Goal: Information Seeking & Learning: Learn about a topic

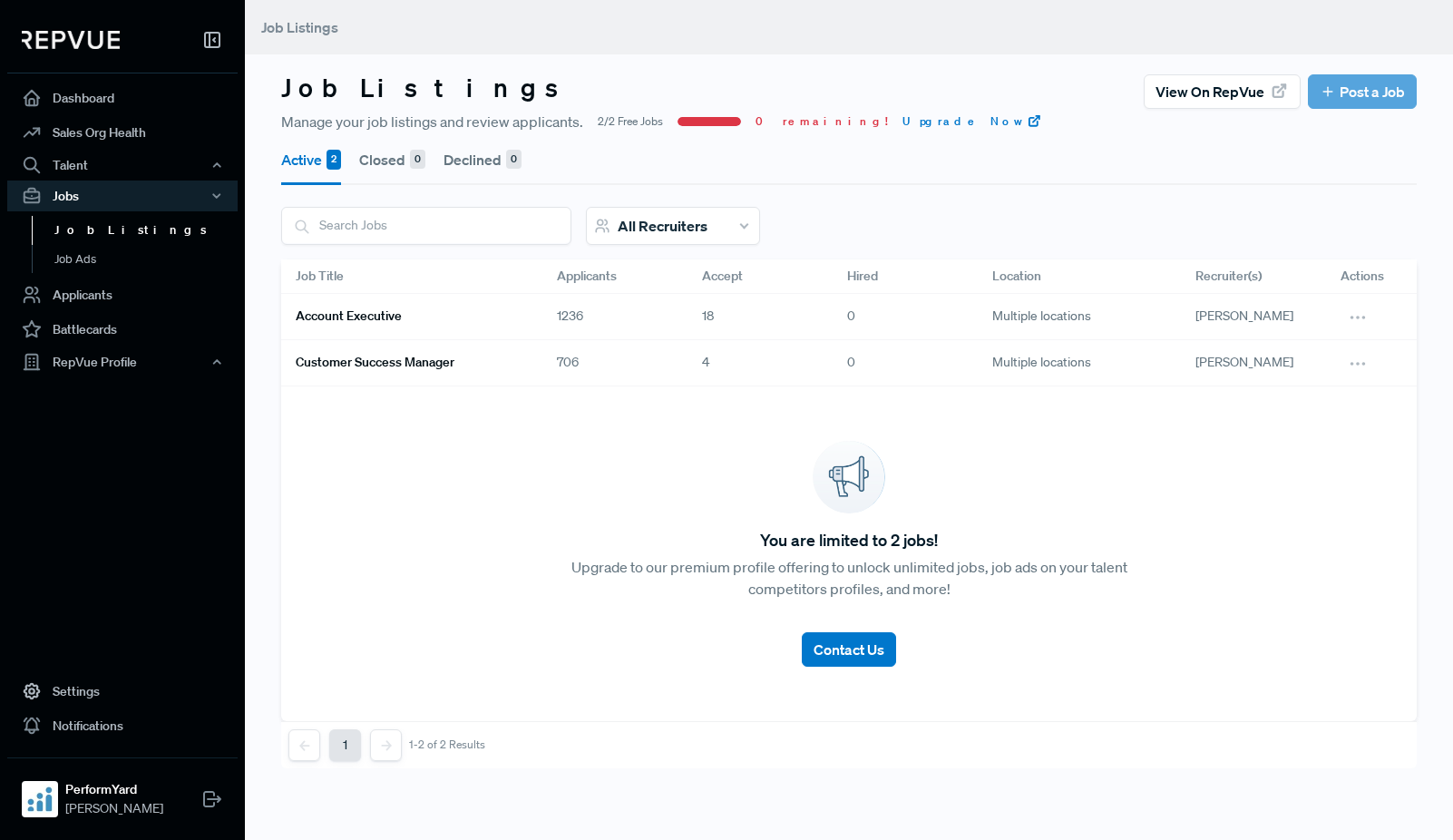
click at [465, 313] on link "Account Executive" at bounding box center [404, 317] width 218 height 31
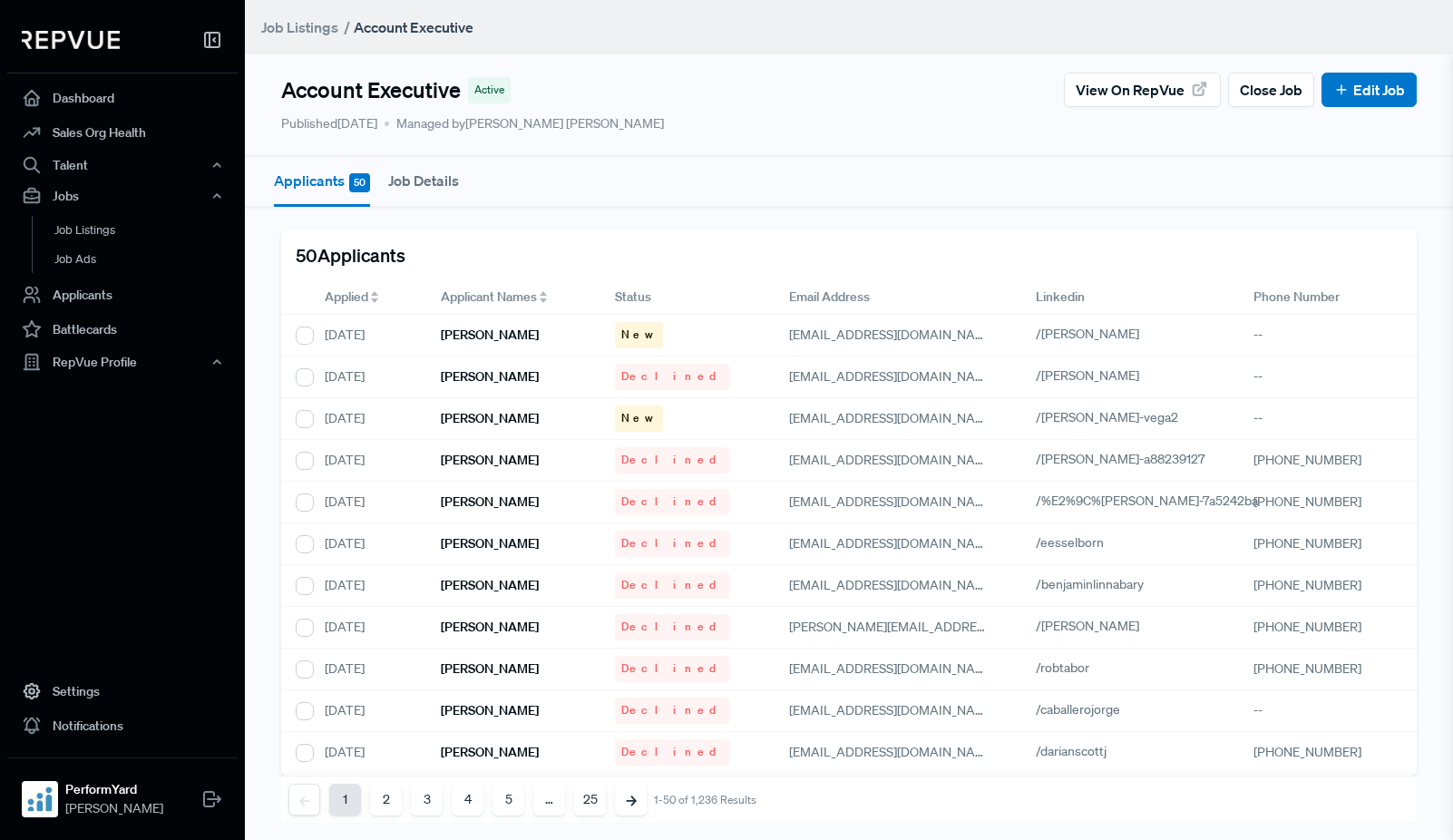
click at [328, 292] on span "Applied" at bounding box center [346, 296] width 44 height 19
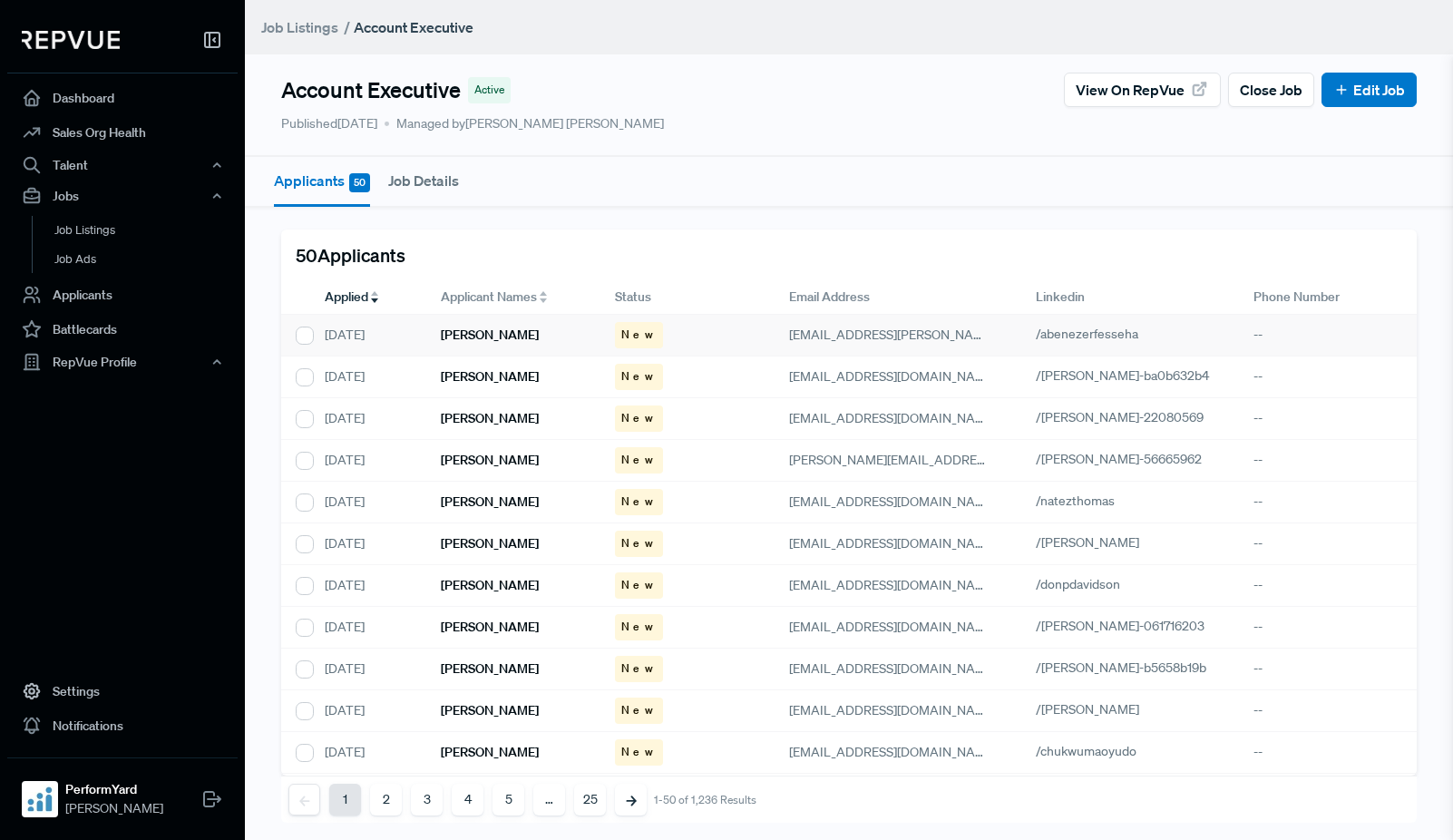
click at [468, 332] on h6 "[PERSON_NAME]" at bounding box center [490, 335] width 98 height 16
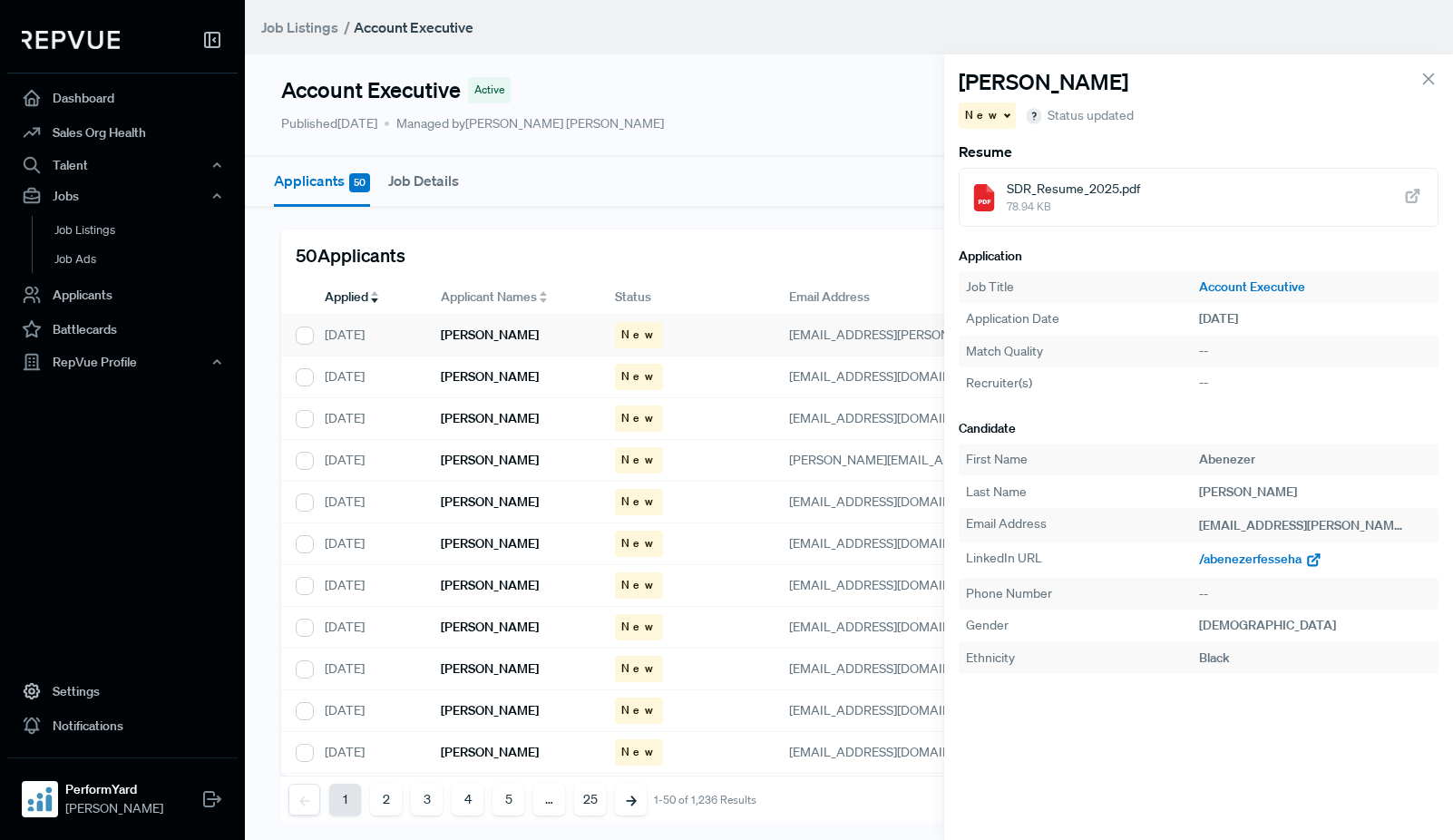
click at [1252, 561] on span "/abenezerfesseha" at bounding box center [1250, 558] width 103 height 17
click at [477, 383] on h6 "[PERSON_NAME]" at bounding box center [490, 376] width 98 height 16
click at [1239, 558] on span "/[PERSON_NAME]-ba0b632b4" at bounding box center [1286, 558] width 174 height 17
click at [491, 420] on h6 "[PERSON_NAME]" at bounding box center [490, 419] width 98 height 16
click at [1230, 560] on span "/[PERSON_NAME]-22080569" at bounding box center [1283, 558] width 168 height 17
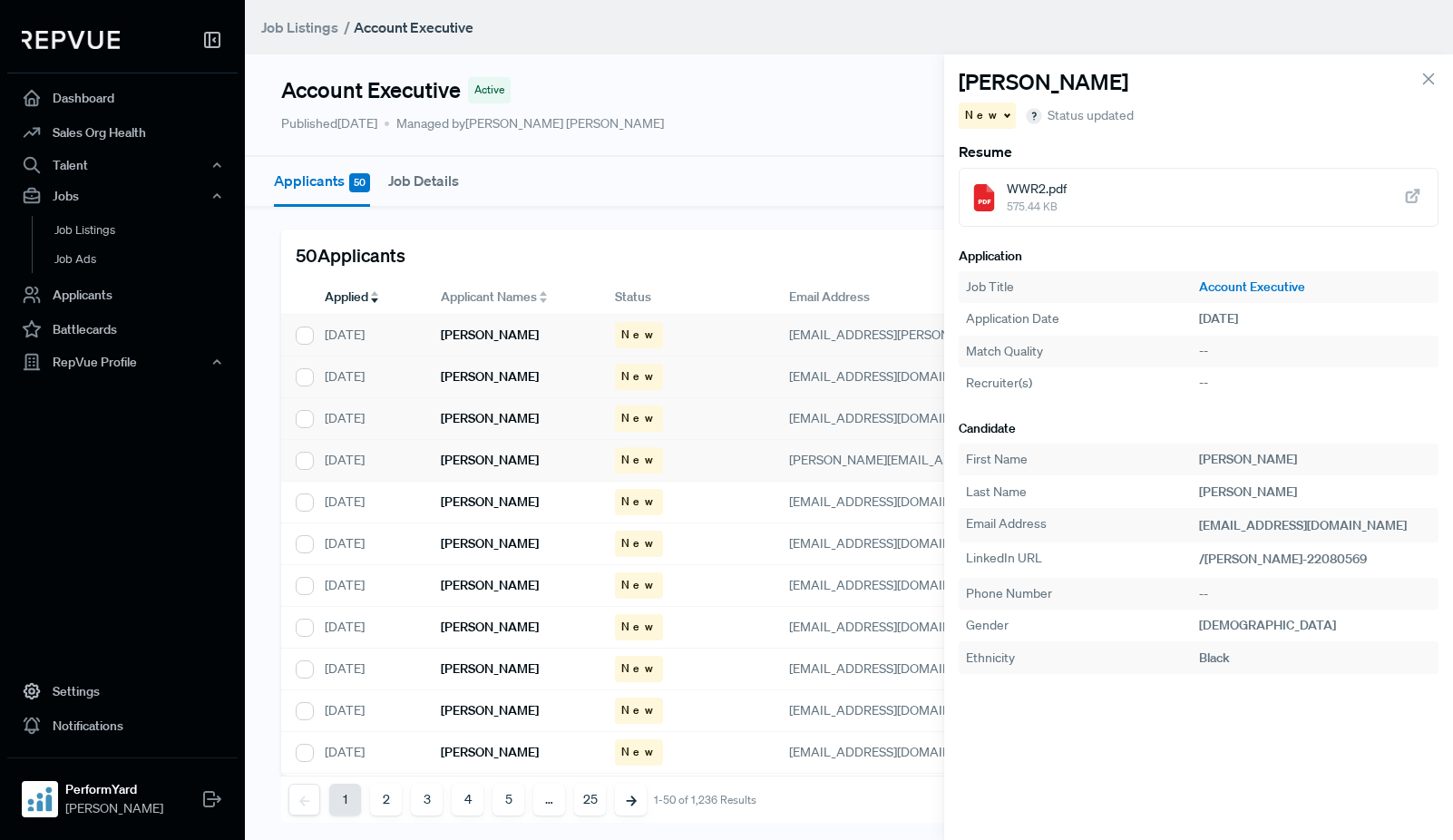
scroll to position [0, 2]
click at [498, 457] on h6 "[PERSON_NAME]" at bounding box center [488, 461] width 98 height 16
click at [1294, 554] on span "/[PERSON_NAME]-56665962" at bounding box center [1282, 558] width 166 height 17
drag, startPoint x: 539, startPoint y: 500, endPoint x: 698, endPoint y: 560, distance: 169.9
click at [539, 500] on div "[PERSON_NAME]" at bounding box center [511, 502] width 174 height 42
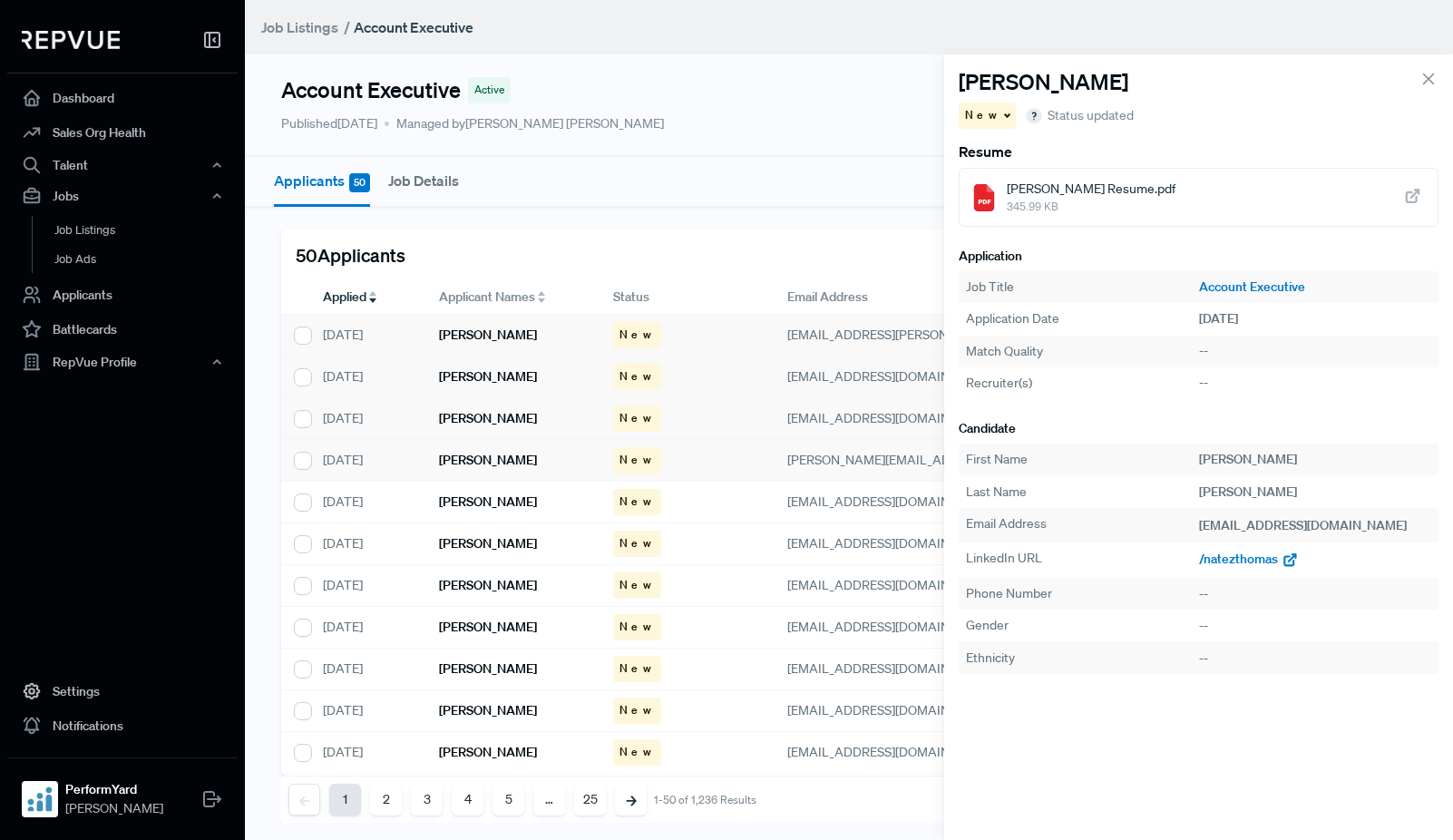
click at [1231, 559] on span "/natezthomas" at bounding box center [1238, 558] width 79 height 17
click at [509, 548] on div "[PERSON_NAME]" at bounding box center [511, 544] width 174 height 42
click at [1227, 559] on span "/[PERSON_NAME]" at bounding box center [1251, 558] width 104 height 17
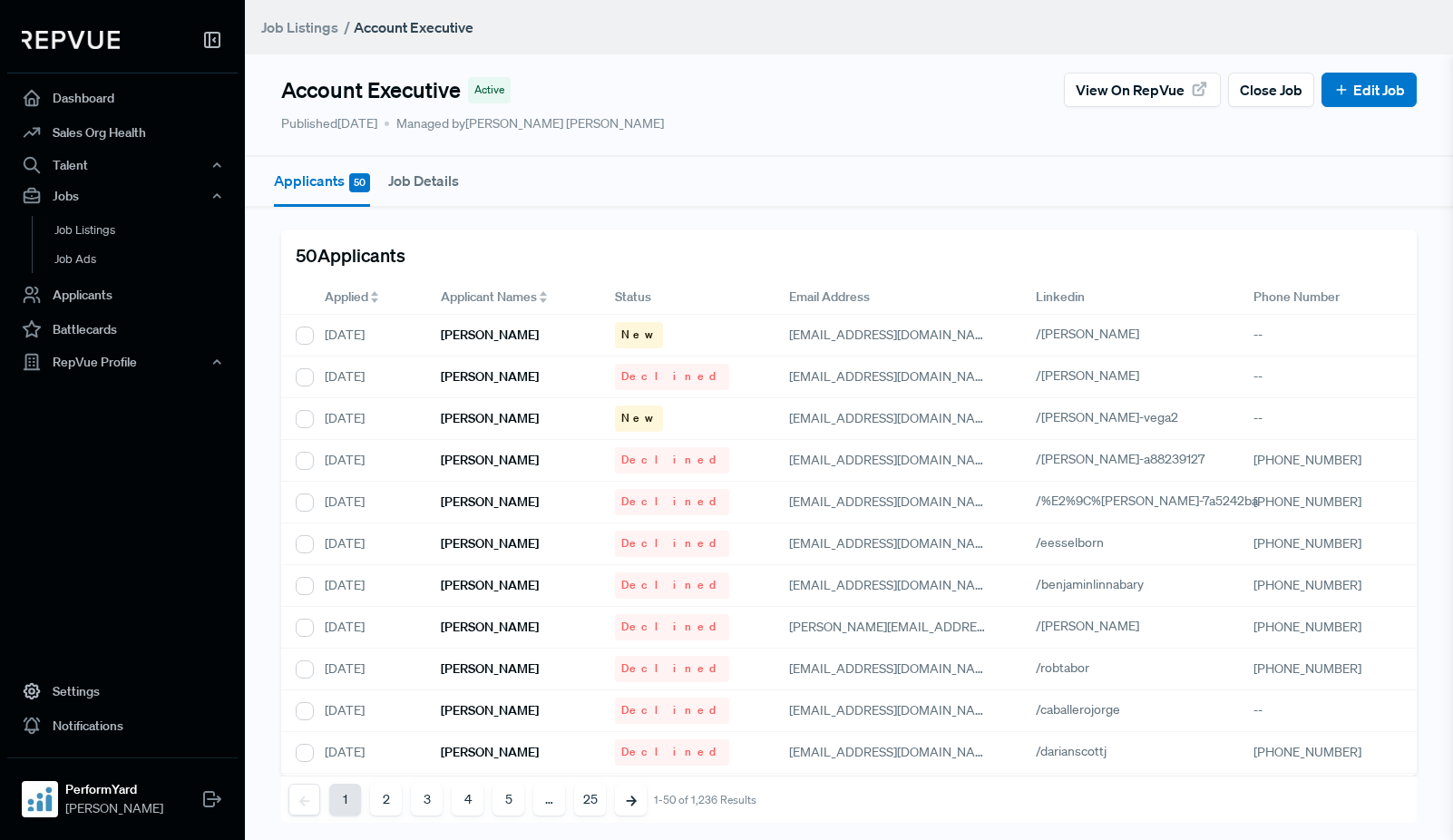
click at [323, 295] on div "Applied" at bounding box center [368, 297] width 116 height 34
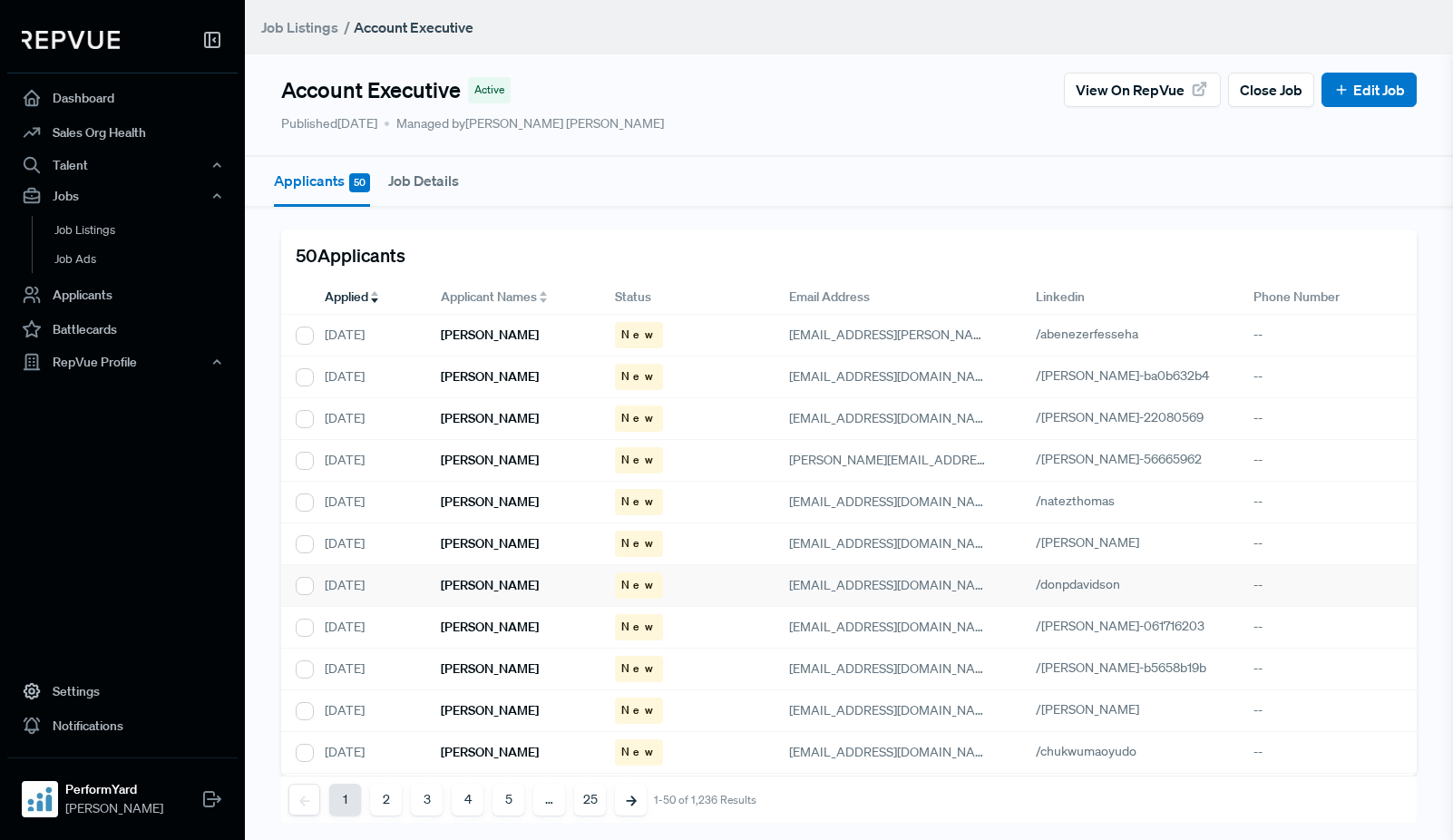
click at [518, 587] on h6 "[PERSON_NAME]" at bounding box center [490, 586] width 98 height 16
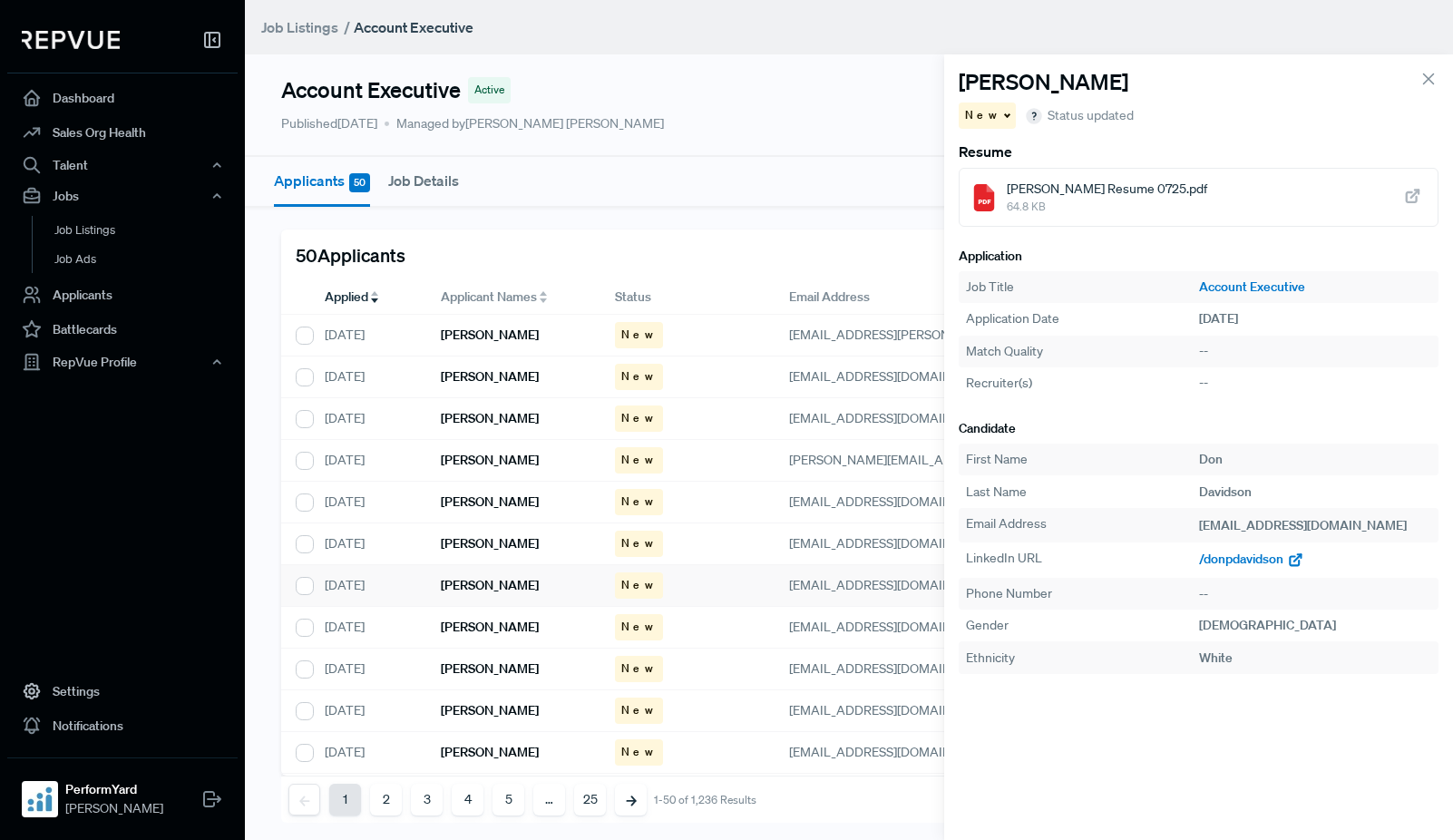
click at [1236, 559] on span "/donpdavidson" at bounding box center [1241, 558] width 84 height 17
click at [468, 612] on div "[PERSON_NAME]" at bounding box center [513, 627] width 174 height 42
click at [1254, 558] on span "/[PERSON_NAME]-061716203" at bounding box center [1284, 558] width 171 height 17
click at [476, 655] on div "[PERSON_NAME]" at bounding box center [513, 669] width 174 height 42
click at [1226, 564] on span "/[PERSON_NAME]-b5658b19b" at bounding box center [1284, 558] width 171 height 17
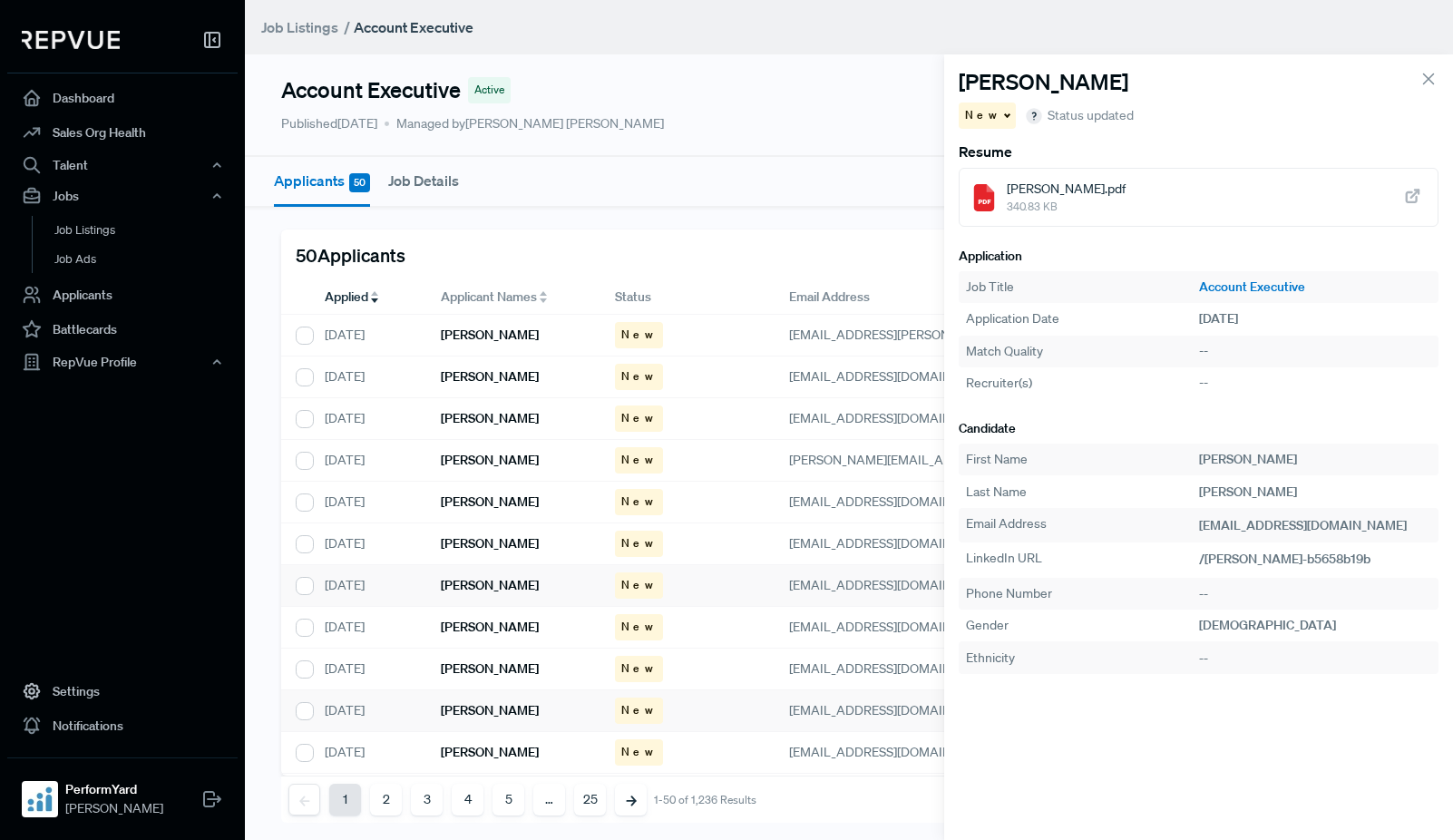
click at [472, 703] on h6 "[PERSON_NAME]" at bounding box center [490, 711] width 98 height 16
click at [1225, 557] on span "/[PERSON_NAME]" at bounding box center [1251, 558] width 104 height 17
